Goal: Task Accomplishment & Management: Manage account settings

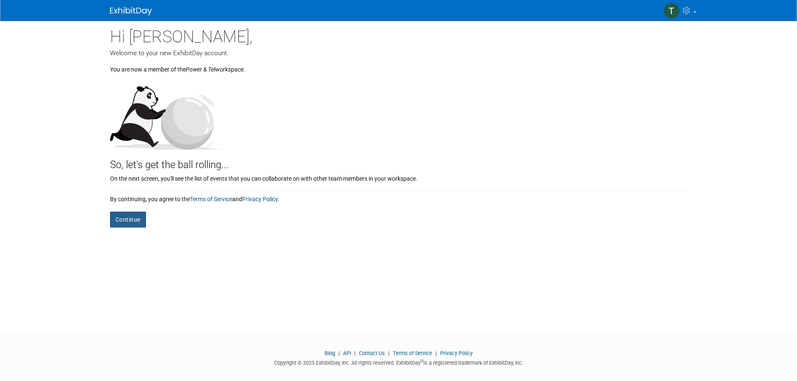
click at [121, 222] on button "Continue" at bounding box center [128, 220] width 36 height 16
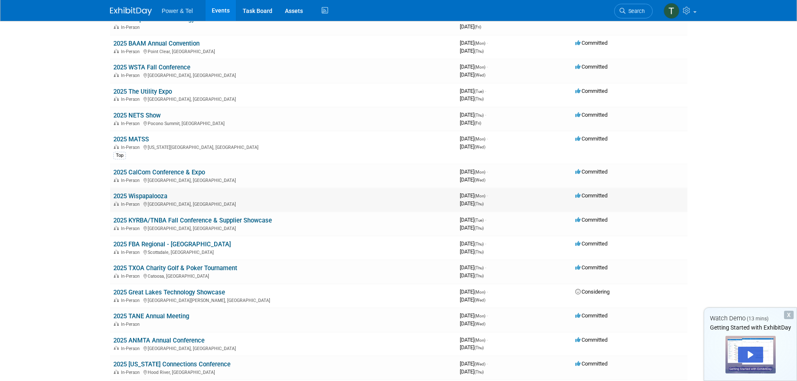
scroll to position [209, 0]
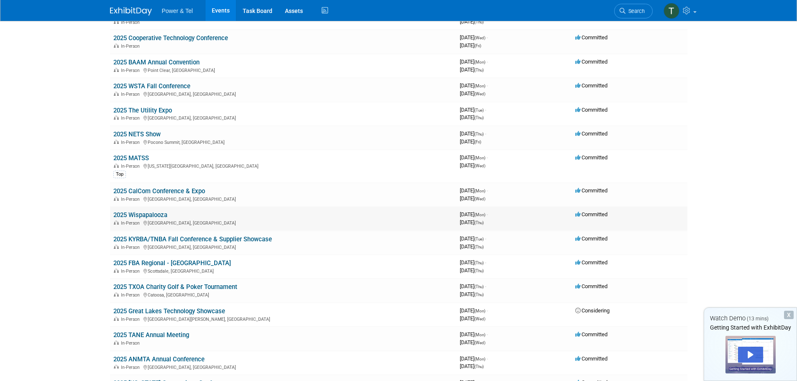
click at [137, 214] on link "2025 Wispapalooza" at bounding box center [140, 215] width 54 height 8
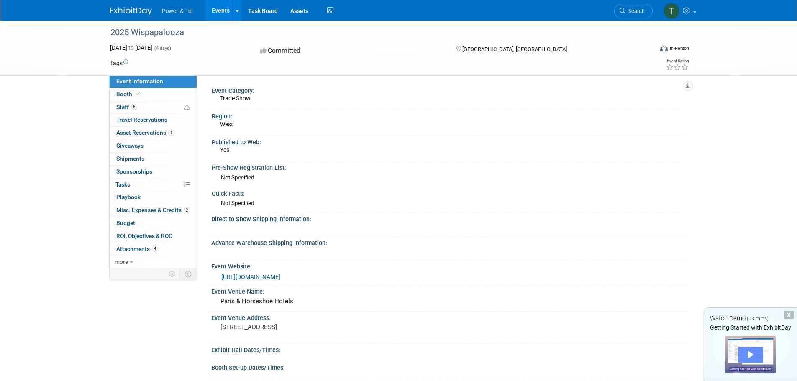
click at [753, 355] on div "Play" at bounding box center [750, 355] width 25 height 16
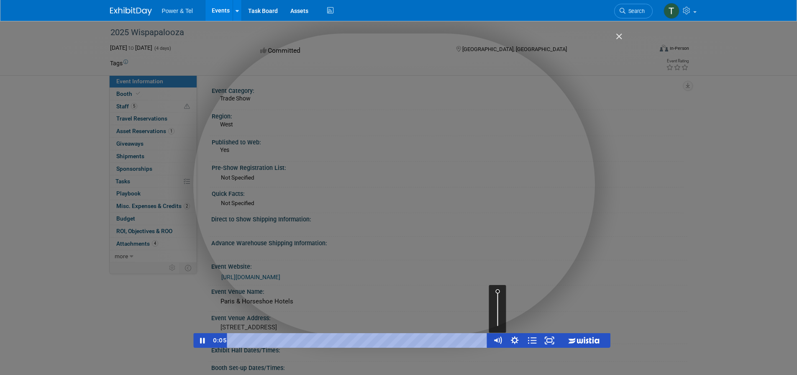
click at [499, 318] on div "Volume" at bounding box center [498, 309] width 18 height 48
click at [497, 321] on div "Volume" at bounding box center [497, 320] width 6 height 6
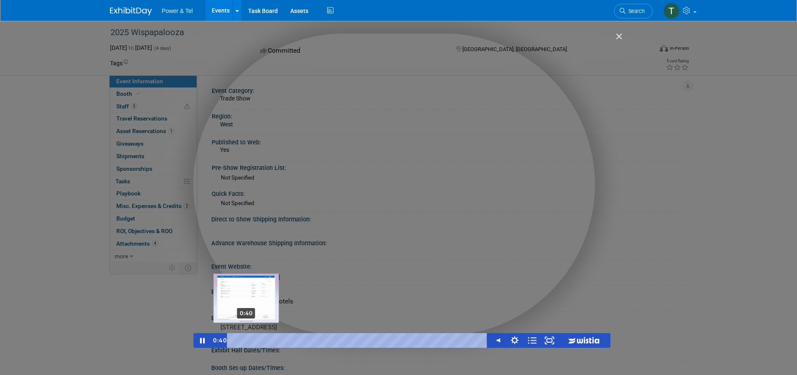
click at [246, 340] on div "0:40" at bounding box center [359, 340] width 251 height 15
click at [411, 161] on div "Getting Started with ExhibitDay" at bounding box center [401, 190] width 417 height 314
drag, startPoint x: 342, startPoint y: 40, endPoint x: 458, endPoint y: 67, distance: 119.0
click at [458, 67] on div "Getting Started with ExhibitDay" at bounding box center [401, 190] width 417 height 314
drag, startPoint x: 272, startPoint y: 38, endPoint x: 344, endPoint y: 54, distance: 74.5
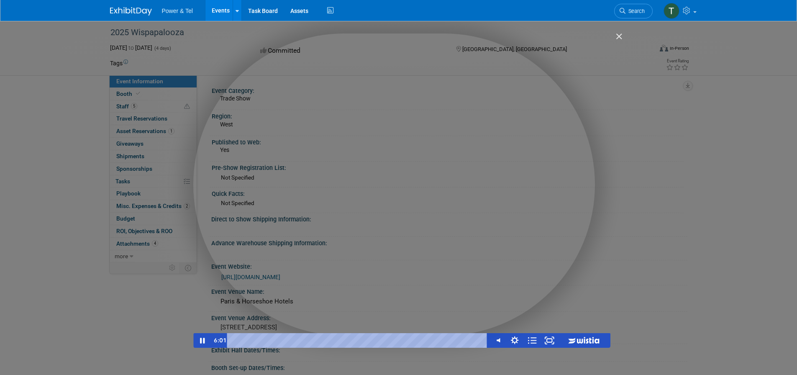
click at [342, 55] on div "Getting Started with ExhibitDay" at bounding box center [401, 190] width 417 height 314
click at [359, 201] on div "Getting Started with ExhibitDay" at bounding box center [401, 190] width 417 height 314
click at [422, 139] on div "Getting Started with ExhibitDay" at bounding box center [401, 190] width 417 height 314
click at [367, 197] on div "Getting Started with ExhibitDay" at bounding box center [401, 190] width 417 height 314
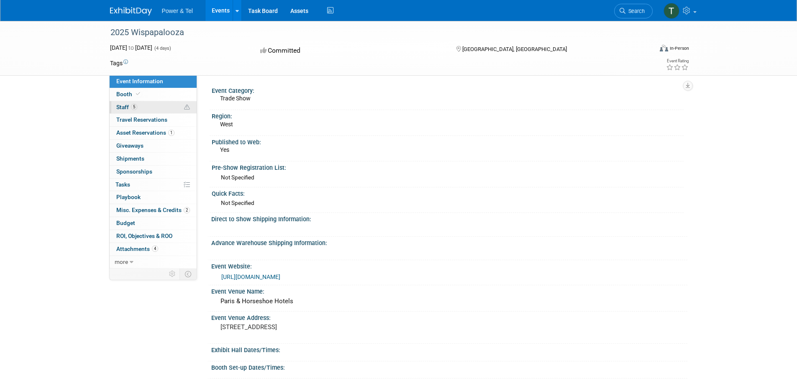
click at [123, 106] on span "Staff 5" at bounding box center [126, 107] width 21 height 7
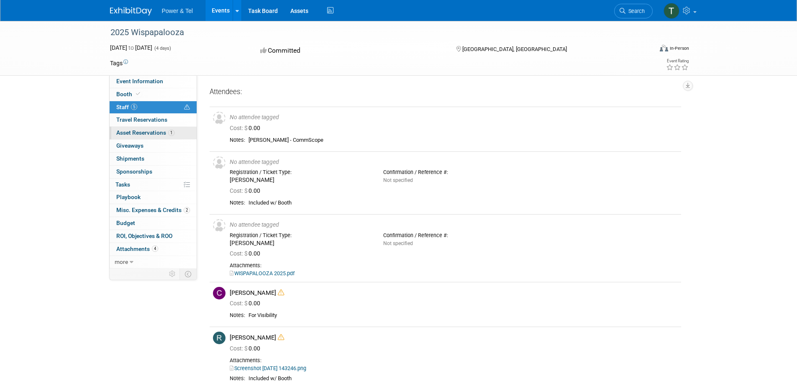
click at [149, 132] on span "Asset Reservations 1" at bounding box center [145, 132] width 58 height 7
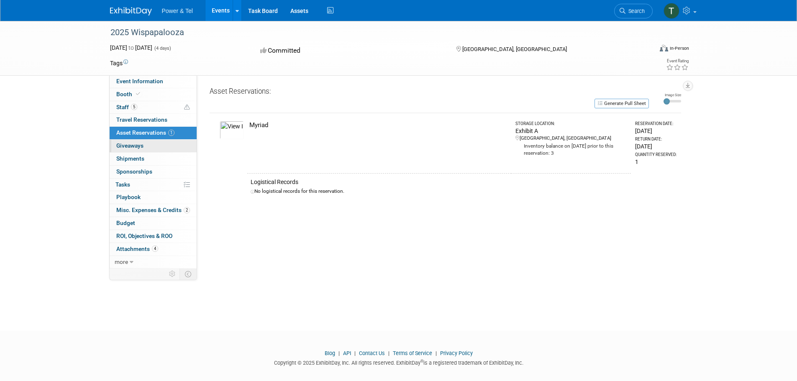
click at [136, 146] on span "Giveaways 0" at bounding box center [129, 145] width 27 height 7
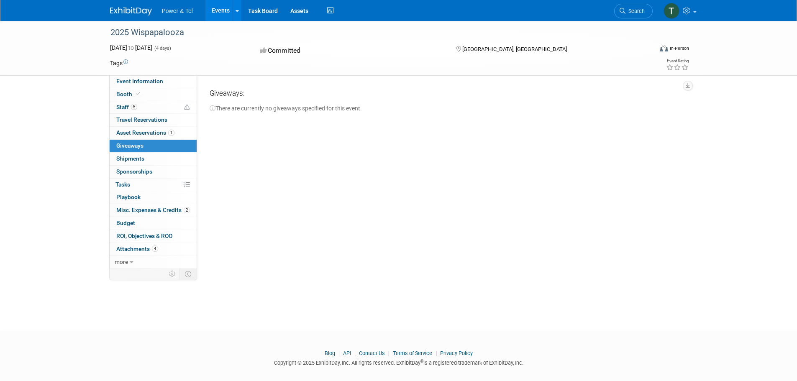
click at [149, 211] on span "Misc. Expenses & Credits 2" at bounding box center [153, 210] width 74 height 7
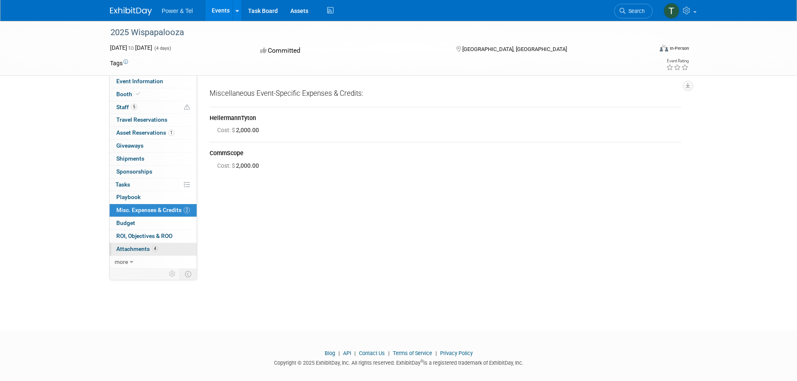
click at [128, 250] on span "Attachments 4" at bounding box center [137, 249] width 42 height 7
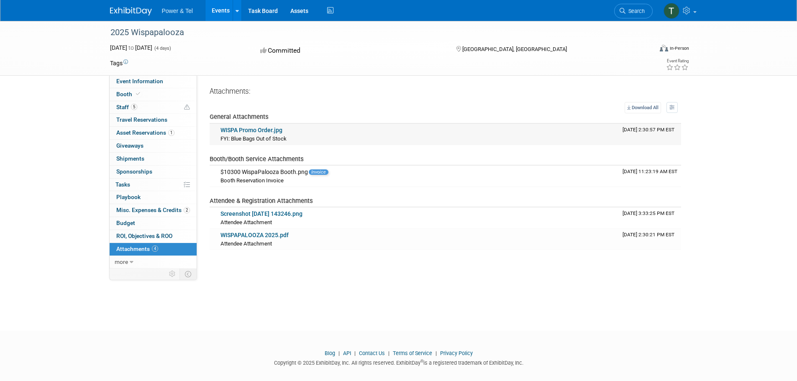
click at [267, 128] on link "WISPA Promo Order.jpg" at bounding box center [252, 130] width 62 height 7
click at [247, 213] on link "Screenshot 2025-09-24 143246.png" at bounding box center [262, 214] width 82 height 7
click at [268, 234] on link "WISPAPALOOZA 2025.pdf" at bounding box center [255, 235] width 68 height 7
click at [133, 261] on icon at bounding box center [132, 262] width 4 height 6
click at [141, 274] on span "Event Binder (.pdf export)" at bounding box center [149, 274] width 67 height 7
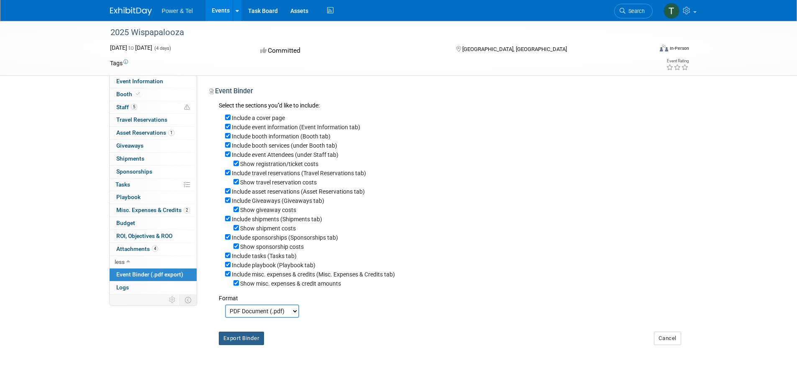
click at [245, 345] on button "Export Binder" at bounding box center [242, 338] width 46 height 13
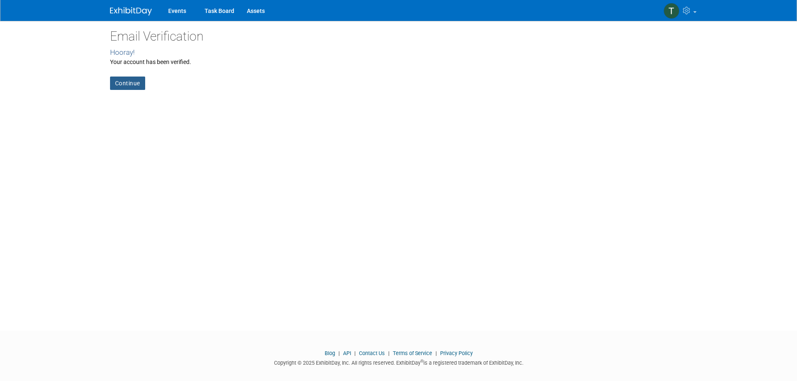
click at [125, 80] on link "Continue" at bounding box center [127, 83] width 35 height 13
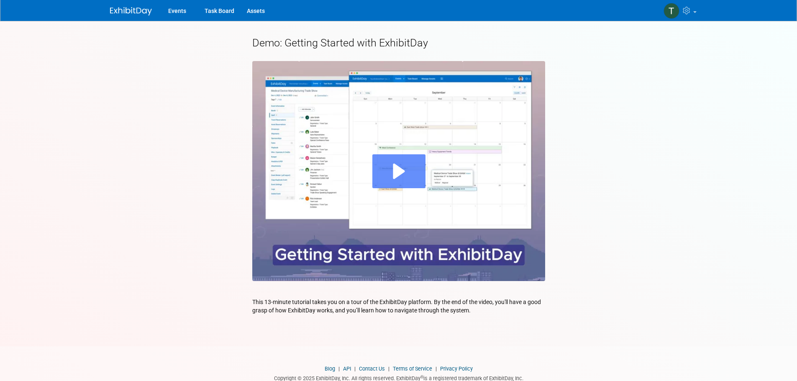
click at [402, 170] on div "Play" at bounding box center [398, 171] width 53 height 34
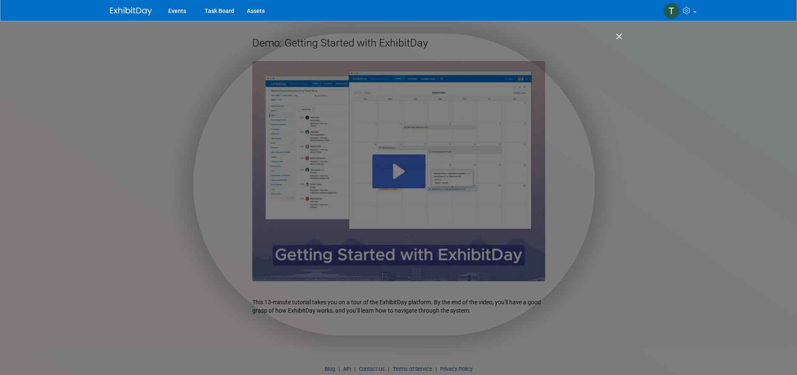
click at [619, 34] on img "Close" at bounding box center [616, 40] width 14 height 14
